Goal: Communication & Community: Answer question/provide support

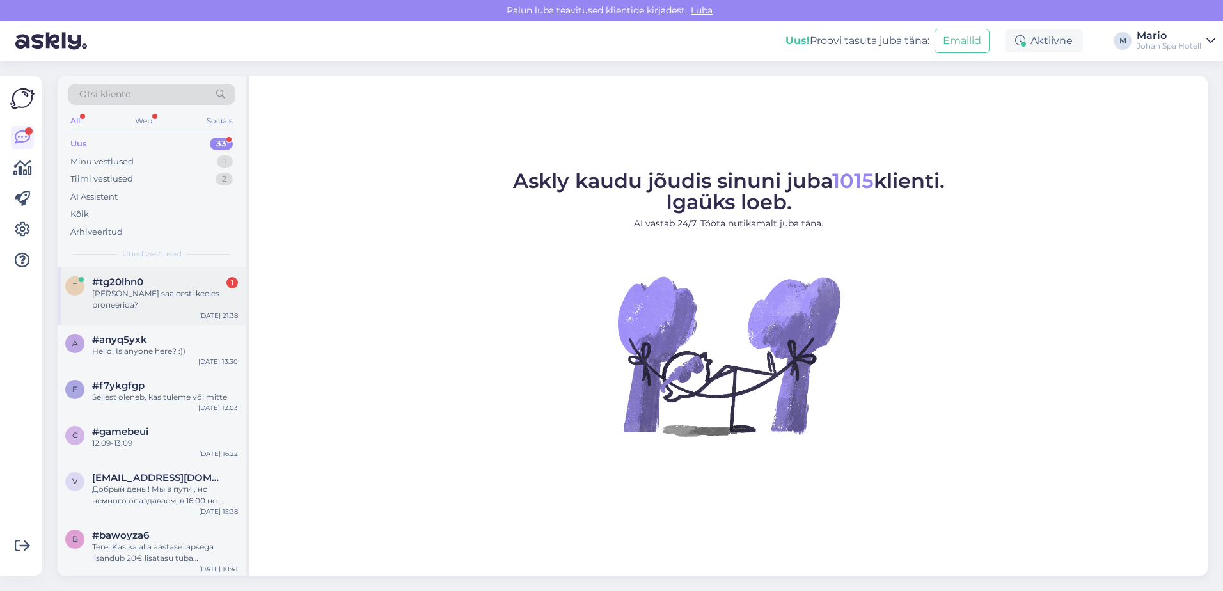
click at [129, 299] on div "[PERSON_NAME] saa eesti keeles broneerida?" at bounding box center [165, 299] width 146 height 23
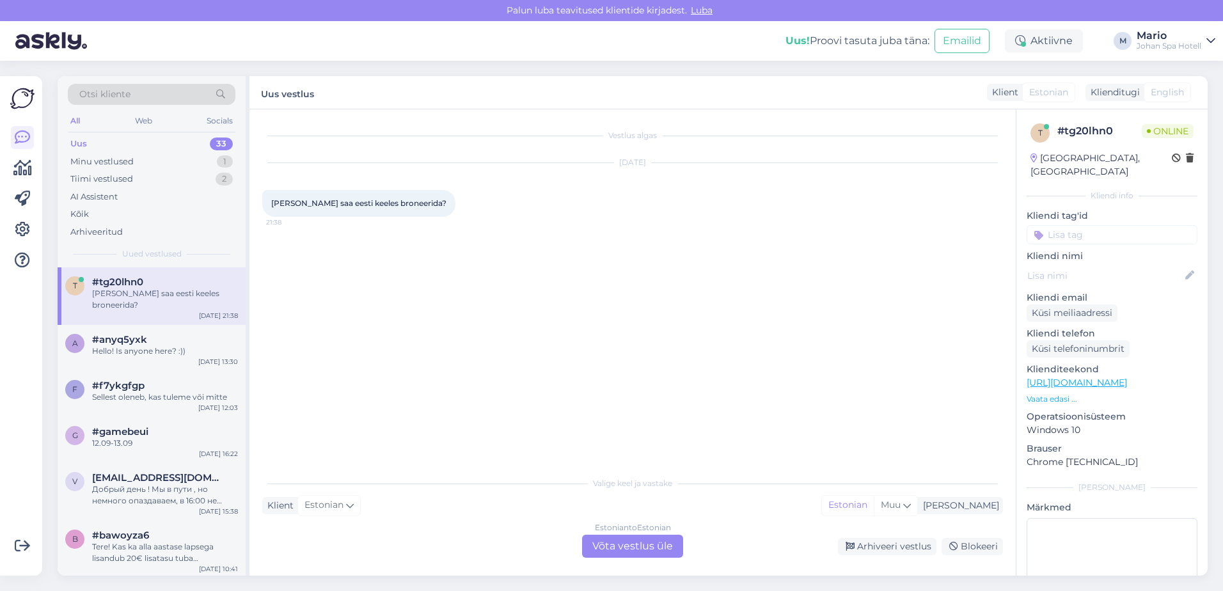
click at [1065, 394] on p "Vaata edasi ..." at bounding box center [1112, 400] width 171 height 12
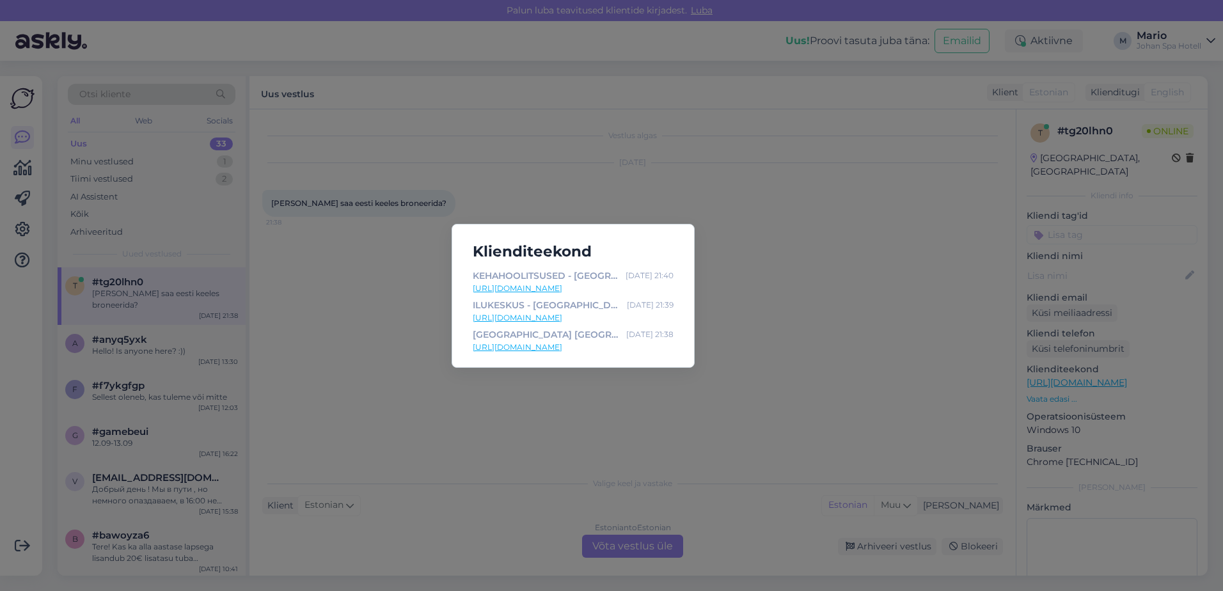
click at [847, 387] on div "Klienditeekond KEHAHOOLITSUSED - Johan Spa Hotell Oct 2 21:40 https://johan.ee/…" at bounding box center [611, 295] width 1223 height 591
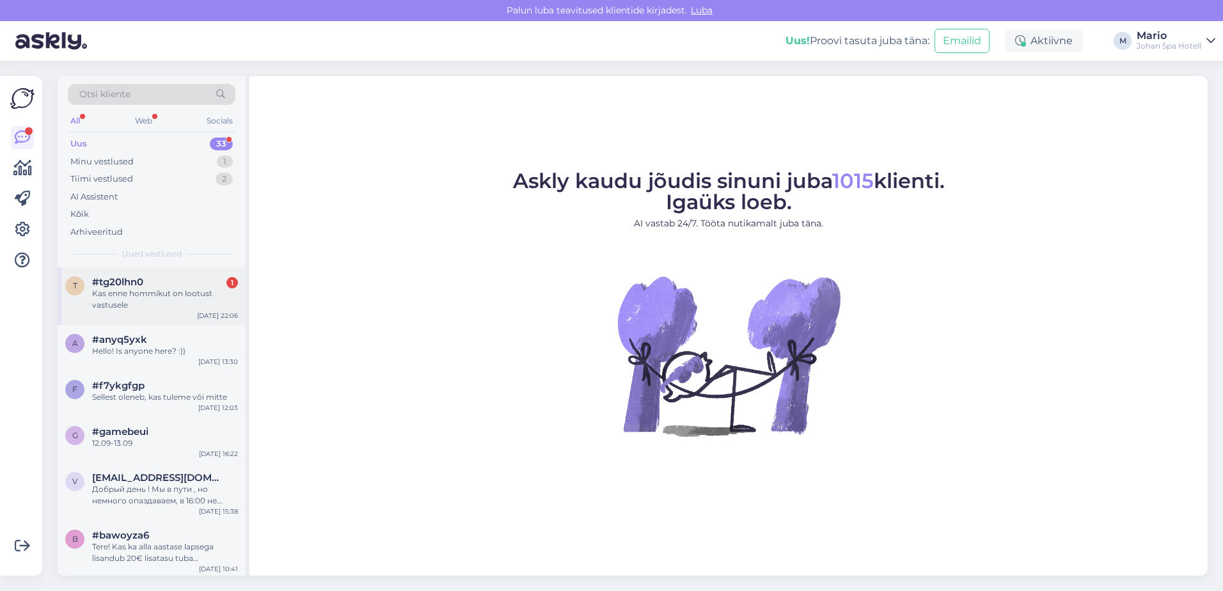
click at [106, 290] on div "Kas enne hommikut on lootust vastusele" at bounding box center [165, 299] width 146 height 23
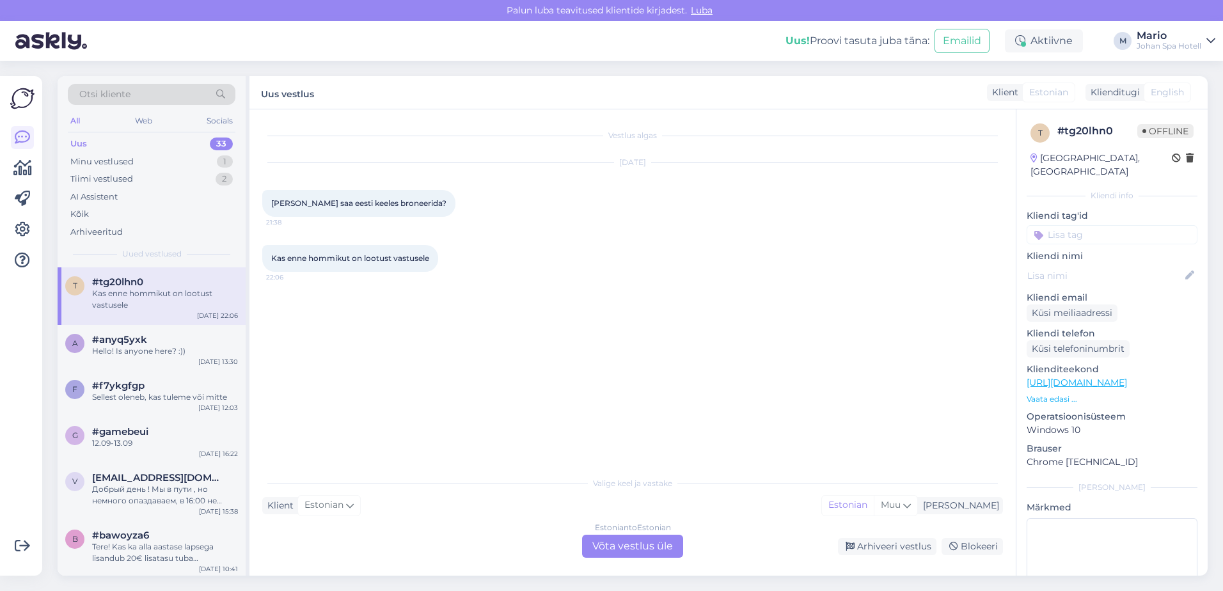
click at [1070, 394] on p "Vaata edasi ..." at bounding box center [1112, 400] width 171 height 12
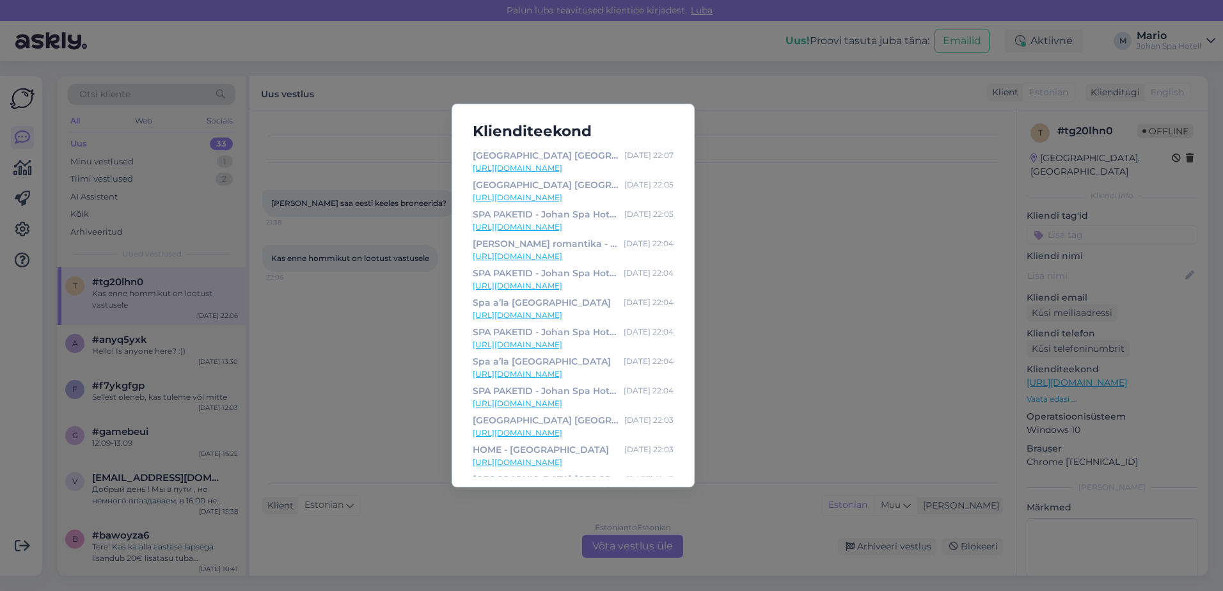
click at [877, 408] on div "Klienditeekond [GEOGRAPHIC_DATA] [GEOGRAPHIC_DATA] | [GEOGRAPHIC_DATA] Spa | [G…" at bounding box center [611, 295] width 1223 height 591
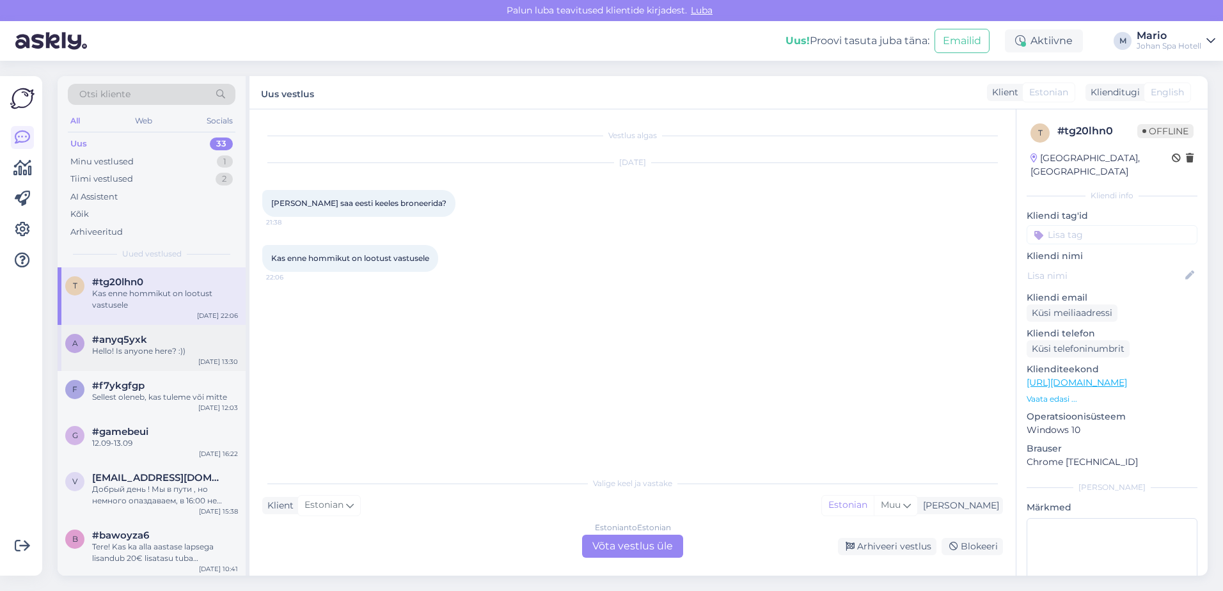
click at [136, 337] on span "#anyq5yxk" at bounding box center [119, 340] width 55 height 12
click at [143, 310] on div "Kas enne hommikut on lootust vastusele" at bounding box center [165, 299] width 146 height 23
click at [152, 154] on div "Minu vestlused 1" at bounding box center [152, 162] width 168 height 18
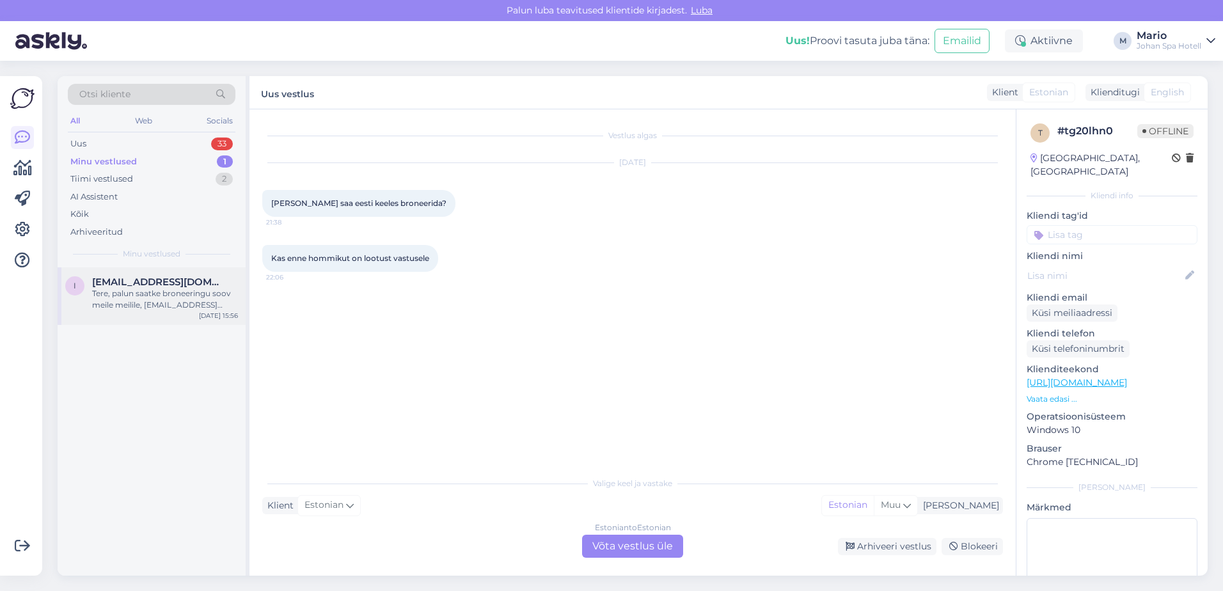
click at [166, 310] on div "Tere, palun saatke broneeringu soov meile meilile, [EMAIL_ADDRESS][DOMAIN_NAME]…" at bounding box center [165, 299] width 146 height 23
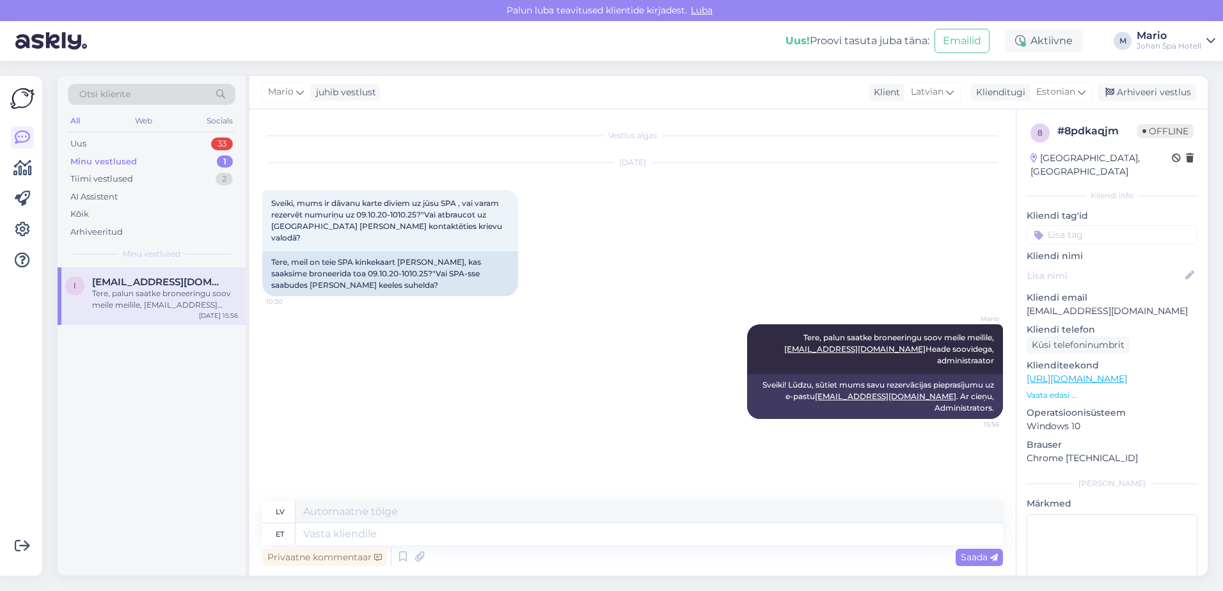
click at [1063, 390] on p "Vaata edasi ..." at bounding box center [1112, 396] width 171 height 12
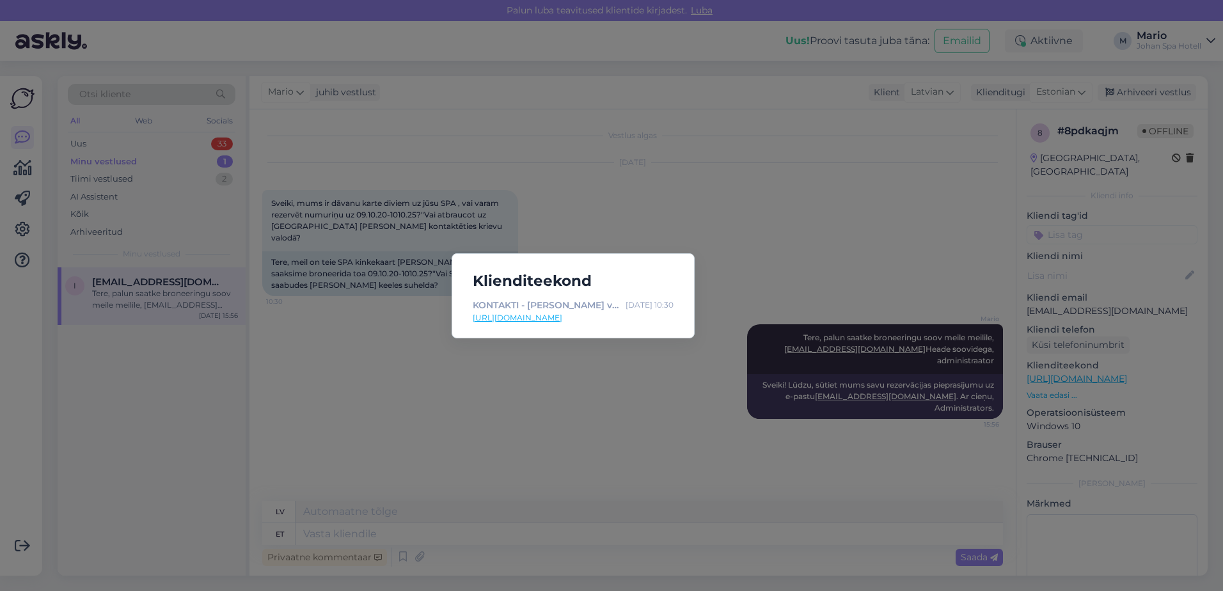
click at [642, 435] on div "Klienditeekond KONTAKTI - [PERSON_NAME] viesnīca [DATE] 10:30 [URL][DOMAIN_NAME]" at bounding box center [611, 295] width 1223 height 591
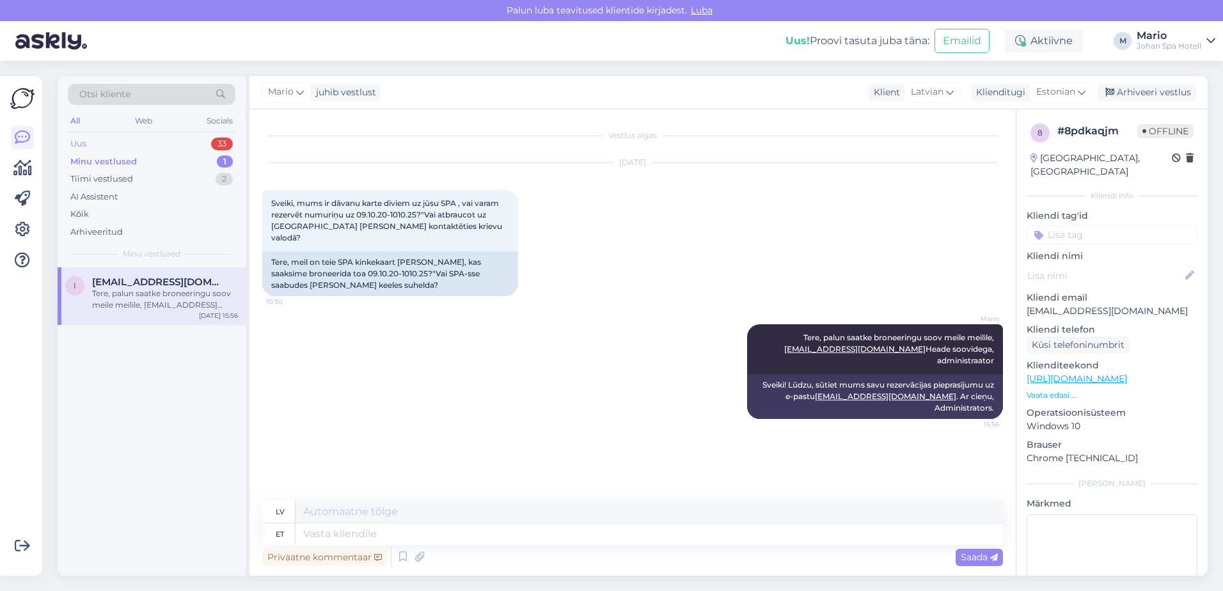
click at [116, 141] on div "Uus 33" at bounding box center [152, 144] width 168 height 18
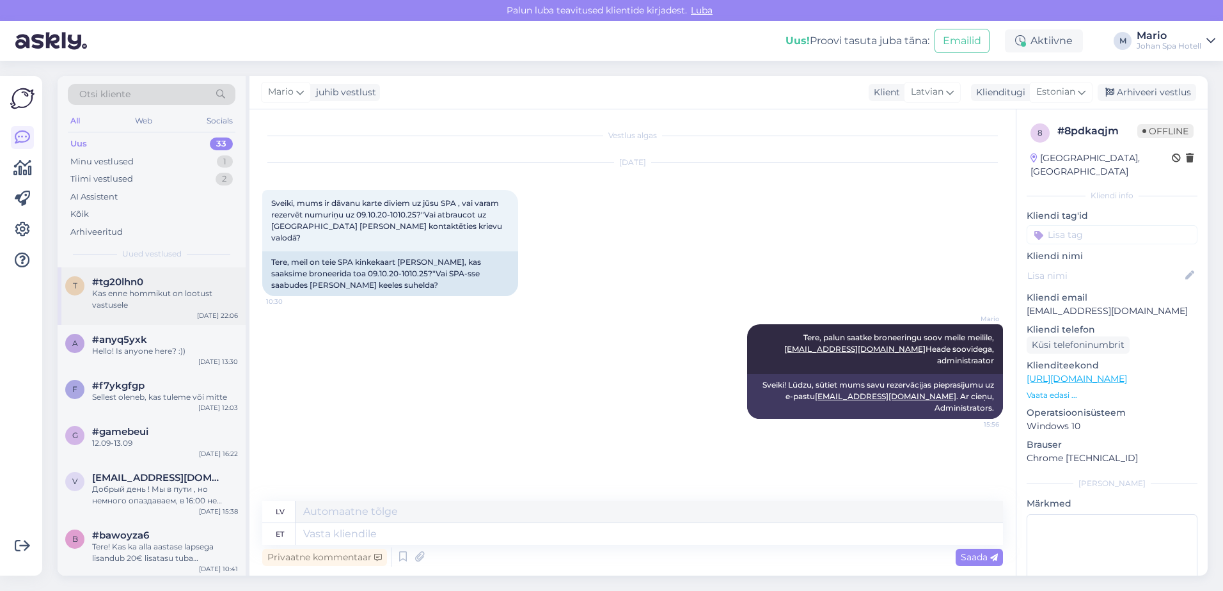
click at [159, 280] on div "#tg20lhn0" at bounding box center [165, 282] width 146 height 12
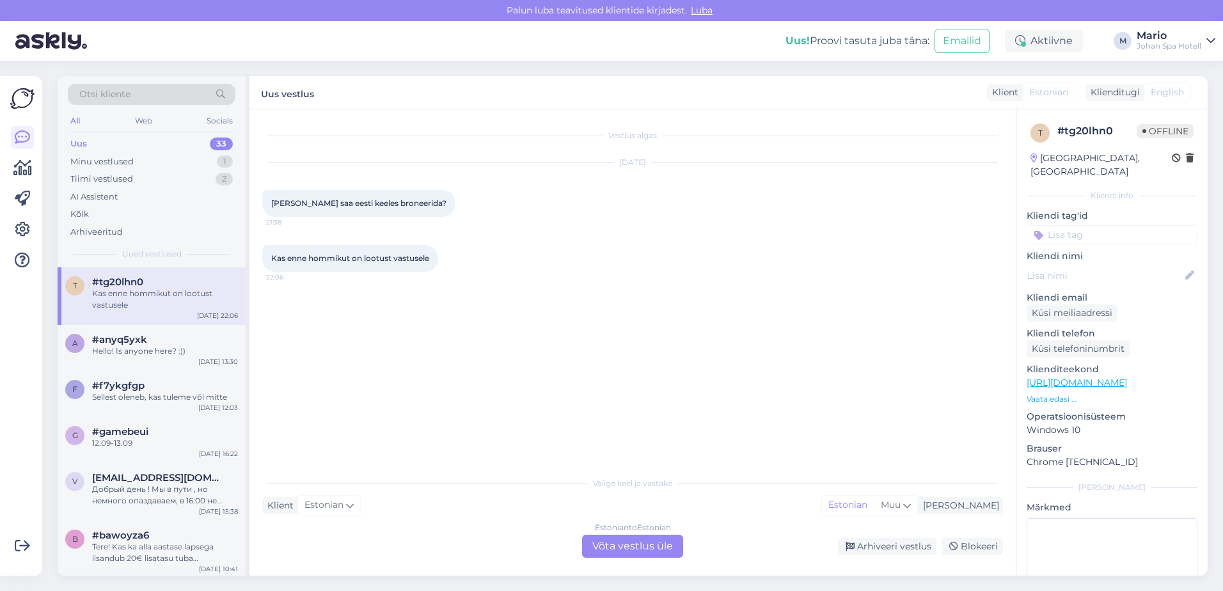
click at [1052, 394] on p "Vaata edasi ..." at bounding box center [1112, 400] width 171 height 12
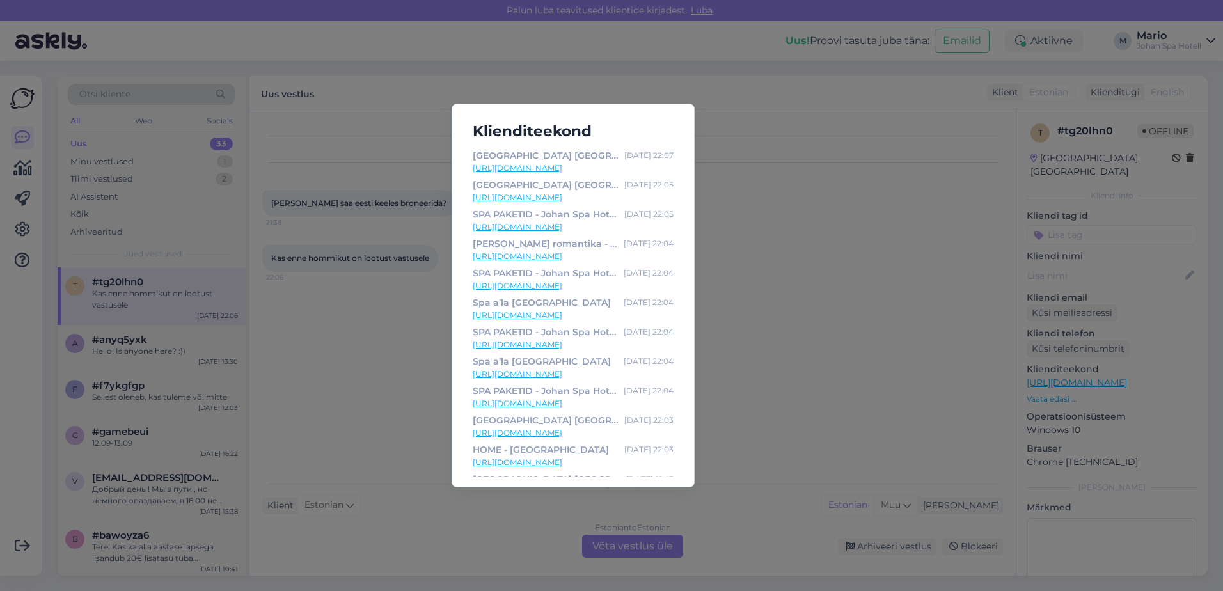
click at [742, 332] on div "Klienditeekond [GEOGRAPHIC_DATA] [GEOGRAPHIC_DATA] | [GEOGRAPHIC_DATA] Spa | [G…" at bounding box center [611, 295] width 1223 height 591
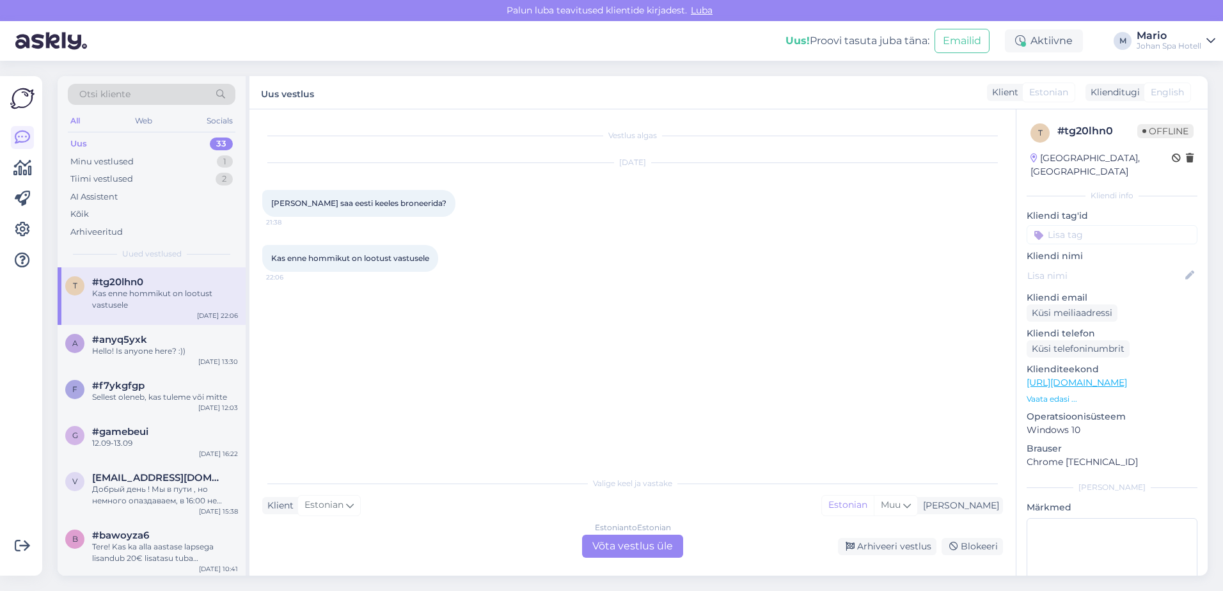
click at [639, 551] on div "Estonian to Estonian Võta vestlus üle" at bounding box center [632, 546] width 101 height 23
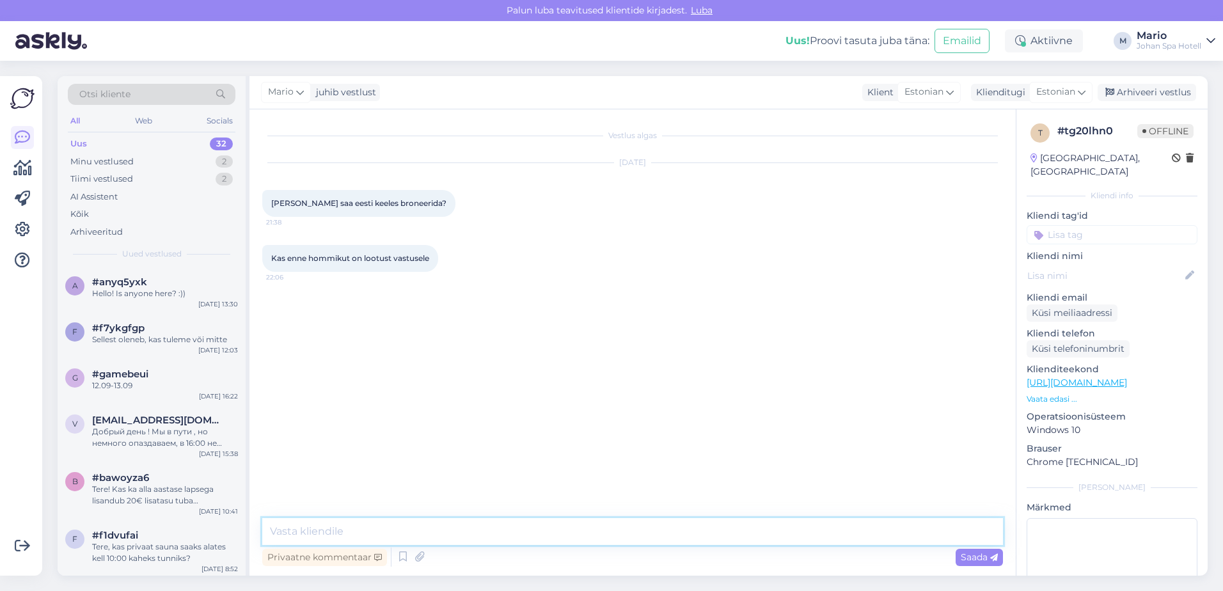
click at [540, 537] on textarea at bounding box center [632, 531] width 741 height 27
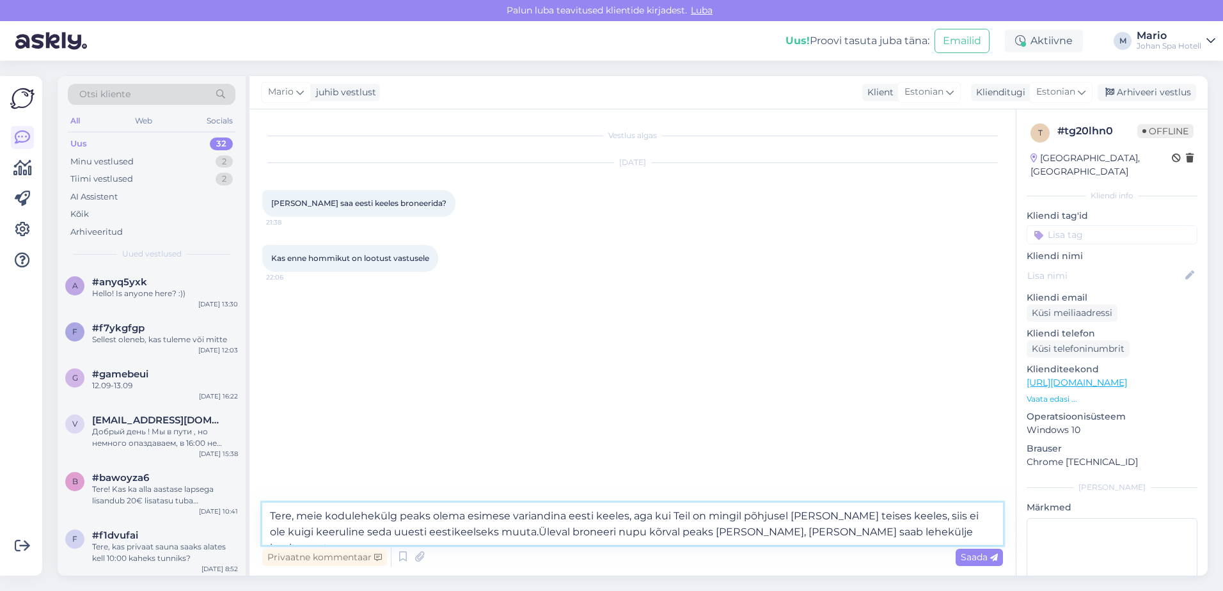
click at [296, 513] on textarea "Tere, meie kodulehekülg peaks olema esimese variandina eesti keeles, aga kui Te…" at bounding box center [632, 524] width 741 height 42
click at [309, 518] on textarea "Tere! meie kodulehekülg peaks olema esimese variandina eesti keeles, aga kui Te…" at bounding box center [632, 524] width 741 height 42
click at [406, 531] on textarea "Tere! Meie kodulehekülg peaks olema esimese variandina eesti keeles, aga kui Te…" at bounding box center [632, 524] width 741 height 42
type textarea "Tere! Meie kodulehekülg peaks olema esimese variandina eesti keeles, aga kui Te…"
click at [981, 555] on span "Saada" at bounding box center [979, 558] width 37 height 12
